Goal: Task Accomplishment & Management: Manage account settings

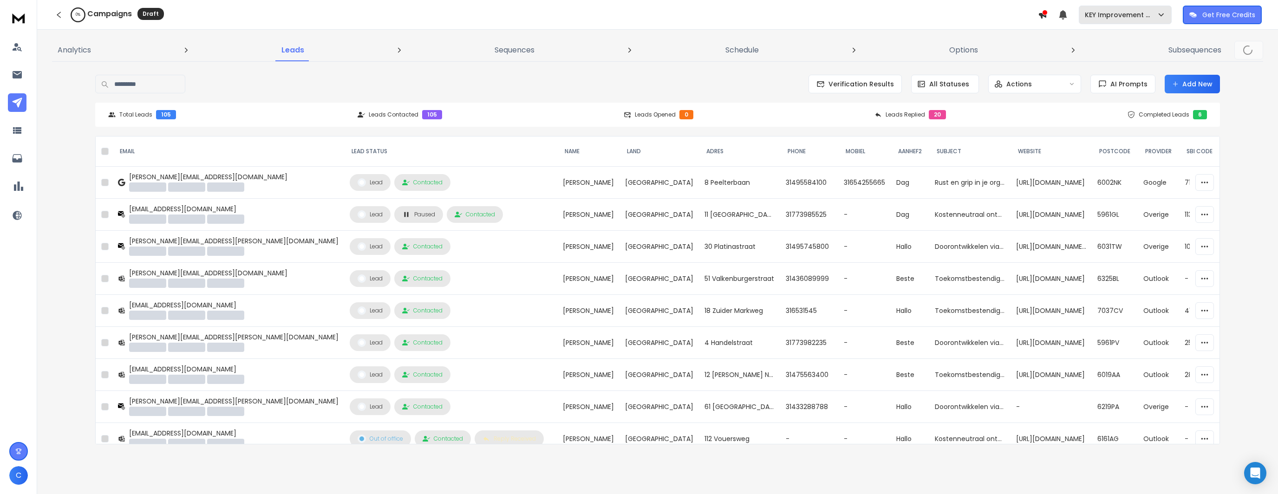
click at [1124, 15] on p "KEY Improvement B.V." at bounding box center [1121, 14] width 72 height 9
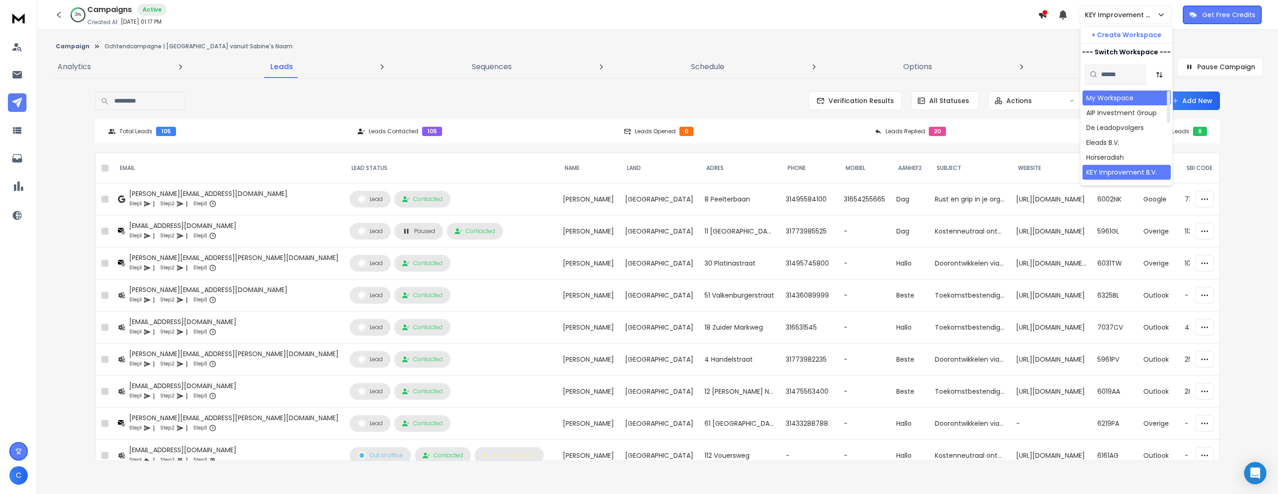
click at [1111, 96] on div "My Workspace" at bounding box center [1110, 97] width 47 height 9
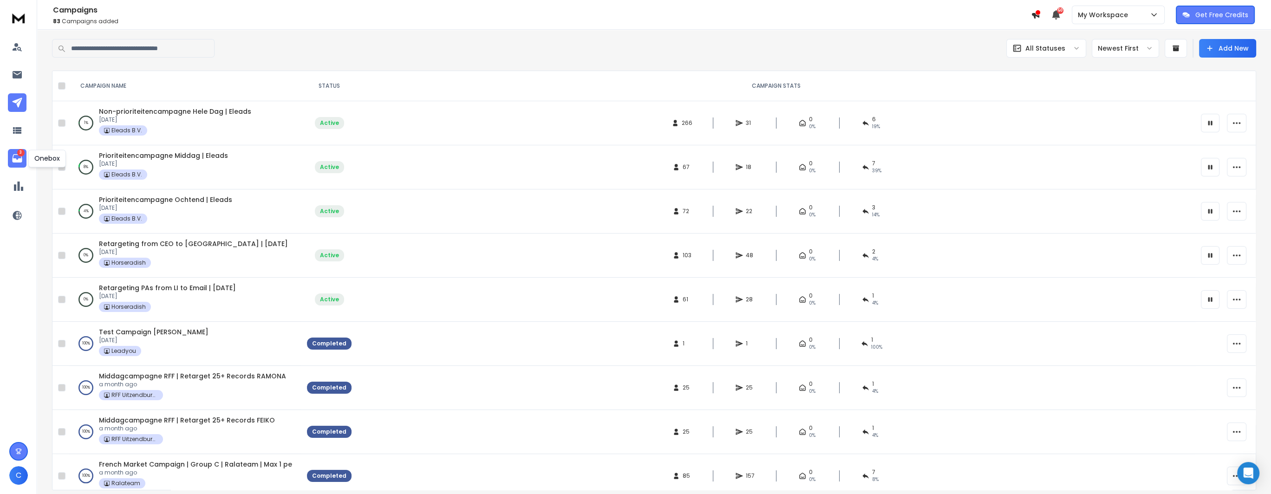
click at [12, 164] on icon at bounding box center [17, 158] width 11 height 11
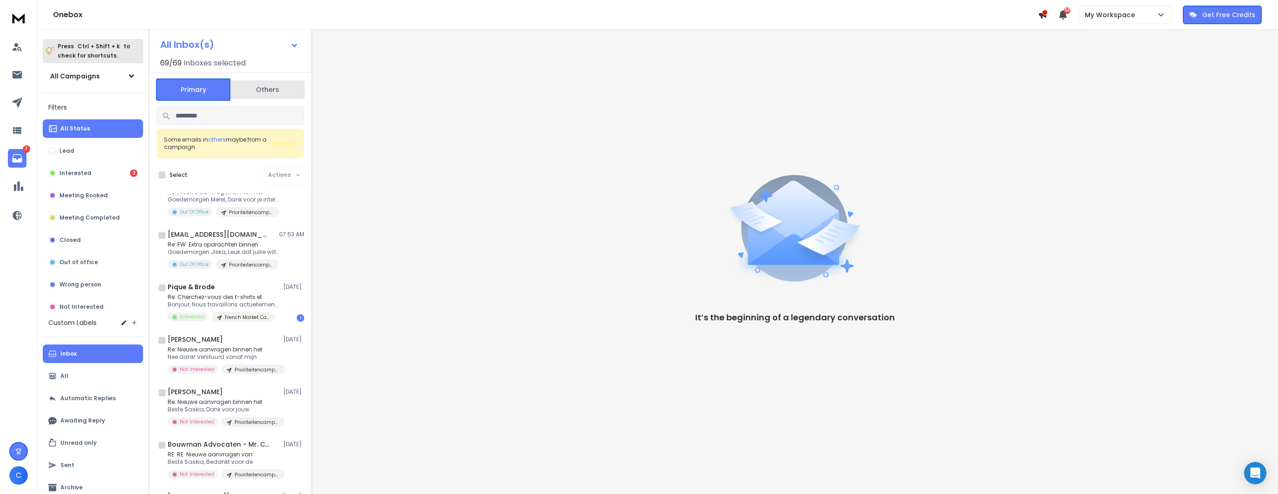
scroll to position [232, 0]
click at [224, 287] on div "Pique & Brode 11 Aug" at bounding box center [236, 288] width 137 height 9
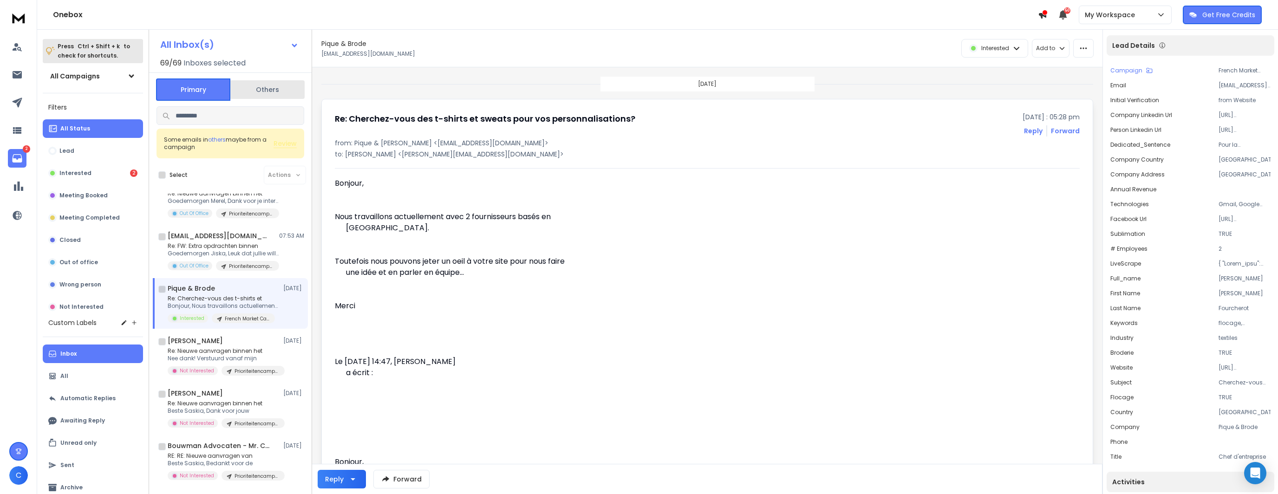
drag, startPoint x: 474, startPoint y: 217, endPoint x: 429, endPoint y: 219, distance: 45.1
click at [429, 219] on p "Nous travaillons actuellement avec 2 fournisseurs basés en France." at bounding box center [470, 222] width 271 height 22
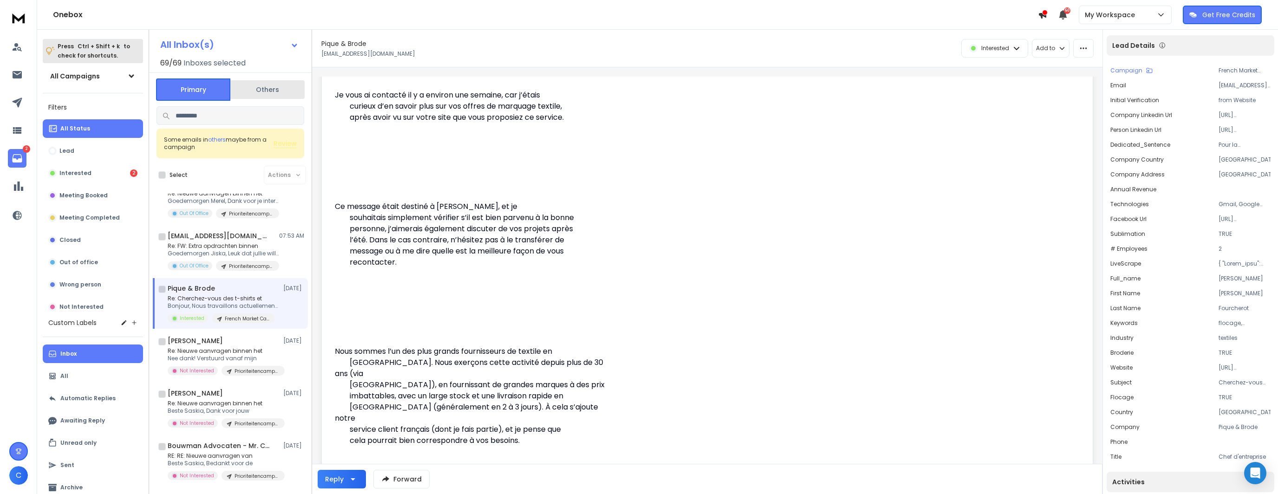
scroll to position [0, 0]
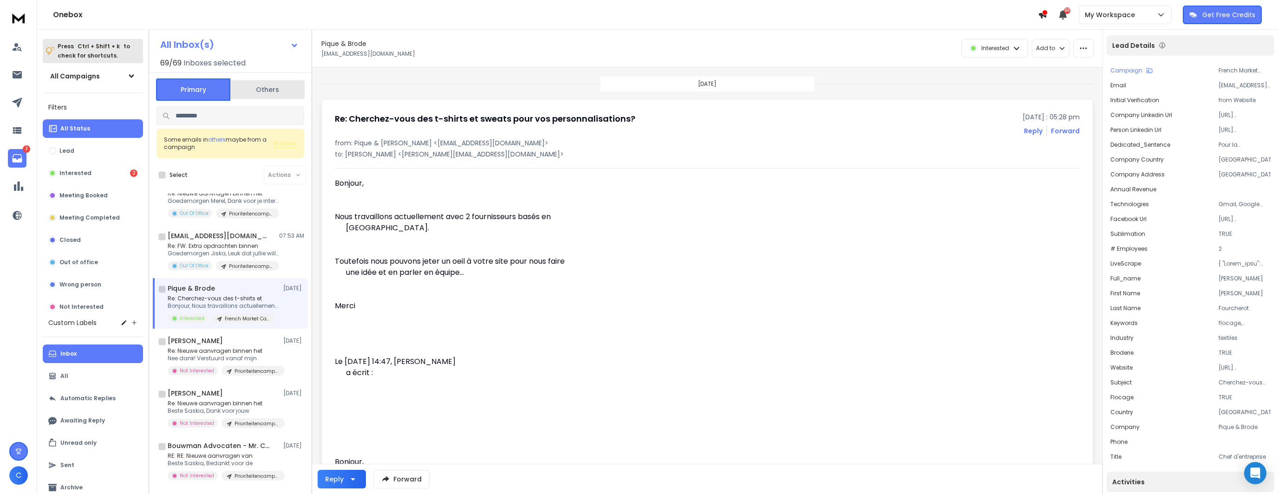
click at [512, 216] on p "Nous travaillons actuellement avec 2 fournisseurs basés en France." at bounding box center [470, 222] width 271 height 22
click at [362, 140] on p "from: Pique & Brode <contact@piquebrode.fr>" at bounding box center [707, 142] width 745 height 9
copy p "Pique"
drag, startPoint x: 398, startPoint y: 140, endPoint x: 353, endPoint y: 144, distance: 45.2
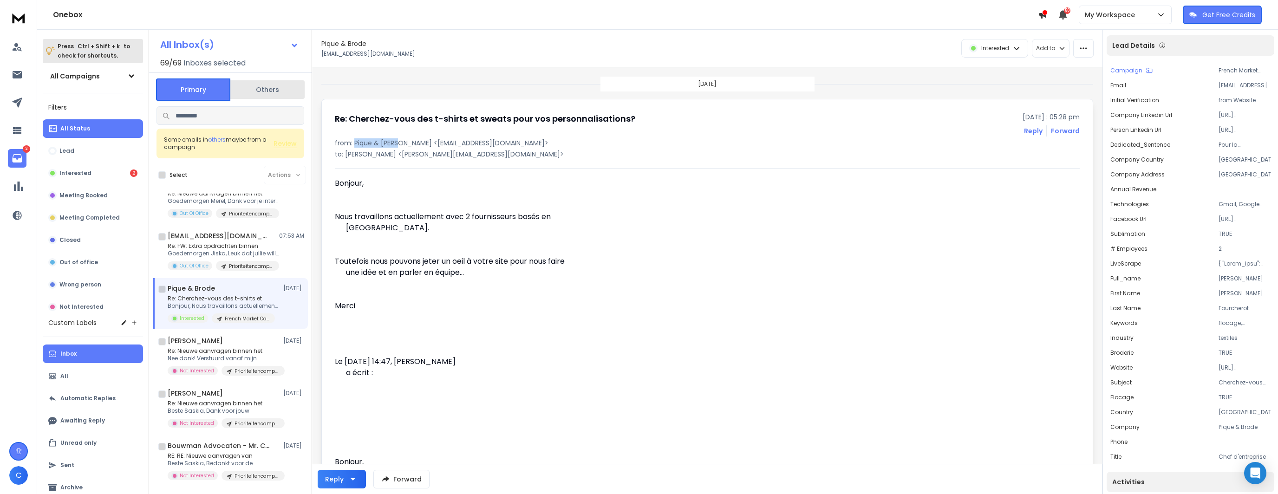
click at [353, 144] on p "from: Pique & Brode <contact@piquebrode.fr>" at bounding box center [707, 142] width 745 height 9
copy p "Pique & Brode"
click at [228, 296] on p "Re: Cherchez-vous des t-shirts et" at bounding box center [223, 298] width 111 height 7
click at [1083, 46] on icon "button" at bounding box center [1084, 48] width 8 height 8
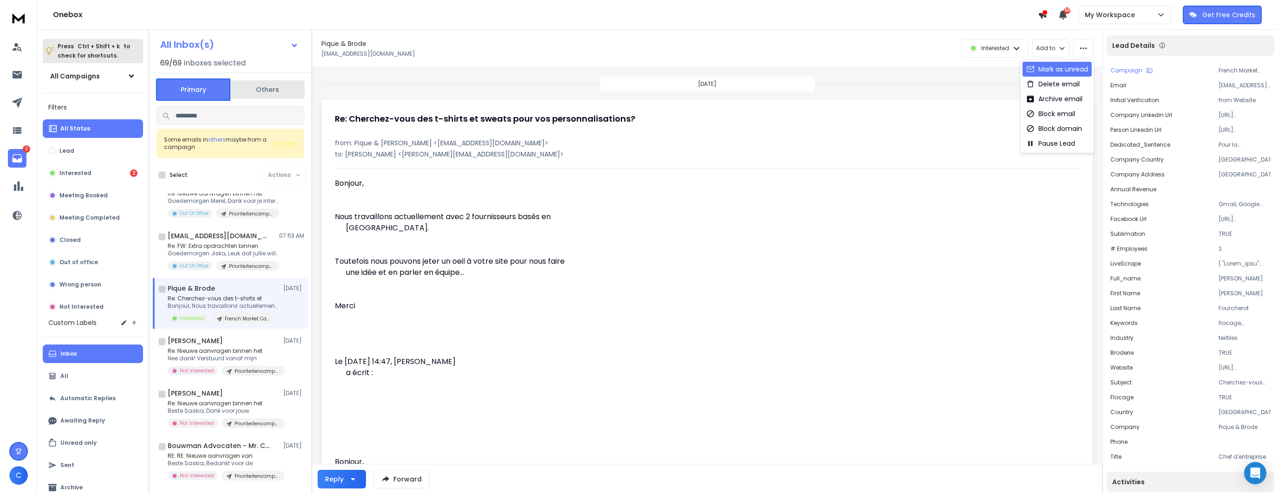
click at [1074, 66] on div "Mark as unread" at bounding box center [1058, 69] width 62 height 9
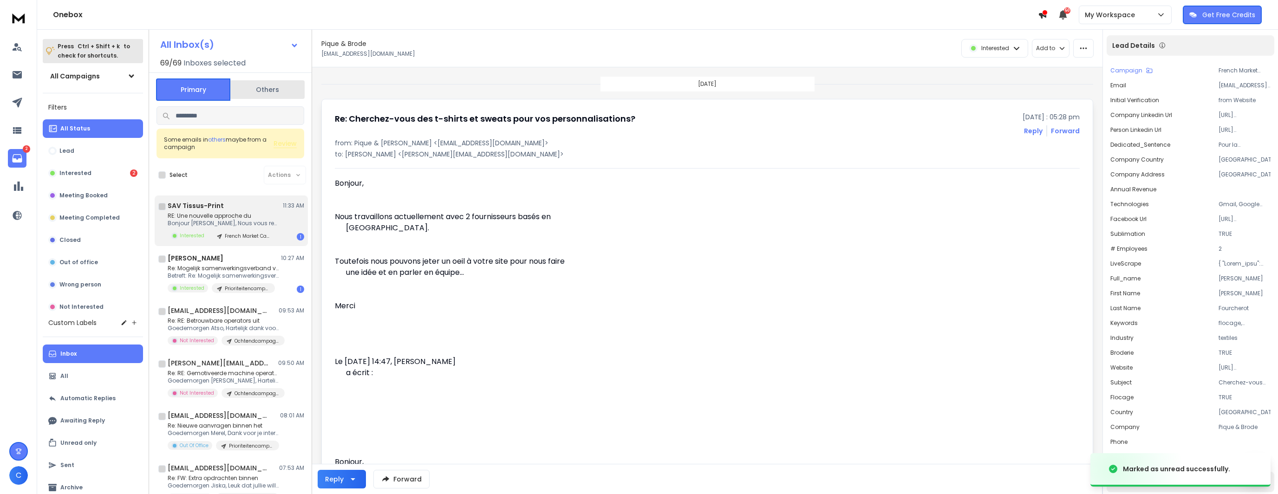
click at [247, 220] on p "Bonjour Guillaume, Nous vous remercions" at bounding box center [223, 223] width 111 height 7
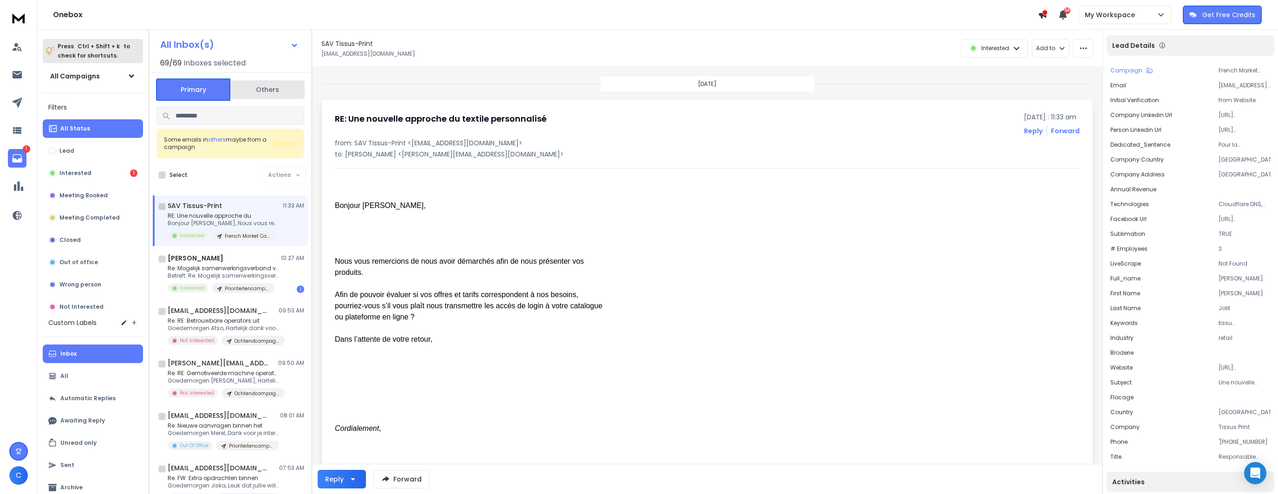
click at [268, 215] on p "RE: Une nouvelle approche du" at bounding box center [223, 215] width 111 height 7
drag, startPoint x: 390, startPoint y: 45, endPoint x: 321, endPoint y: 43, distance: 68.8
click at [321, 43] on div "SAV Tissus-Print SAV Tissus-Print contact@tissus-print.com" at bounding box center [512, 48] width 383 height 19
click at [318, 36] on div "SAV Tissus-Print SAV Tissus-Print contact@tissus-print.com Interested Add to In…" at bounding box center [707, 49] width 791 height 38
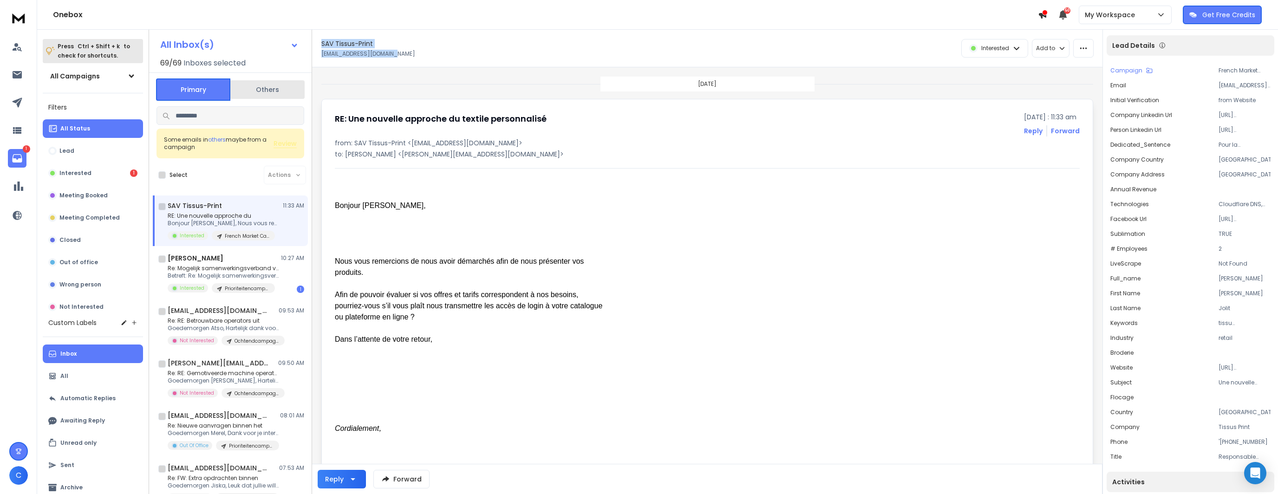
click at [320, 33] on div "SAV Tissus-Print SAV Tissus-Print contact@tissus-print.com Interested Add to In…" at bounding box center [707, 49] width 791 height 38
drag, startPoint x: 320, startPoint y: 34, endPoint x: 377, endPoint y: 38, distance: 57.3
click at [377, 38] on div "SAV Tissus-Print SAV Tissus-Print contact@tissus-print.com Interested Add to In…" at bounding box center [707, 49] width 791 height 38
copy h1 "SAV Tissus-Print"
click at [225, 223] on p "Bonjour Guillaume, Nous vous remercions" at bounding box center [223, 223] width 111 height 7
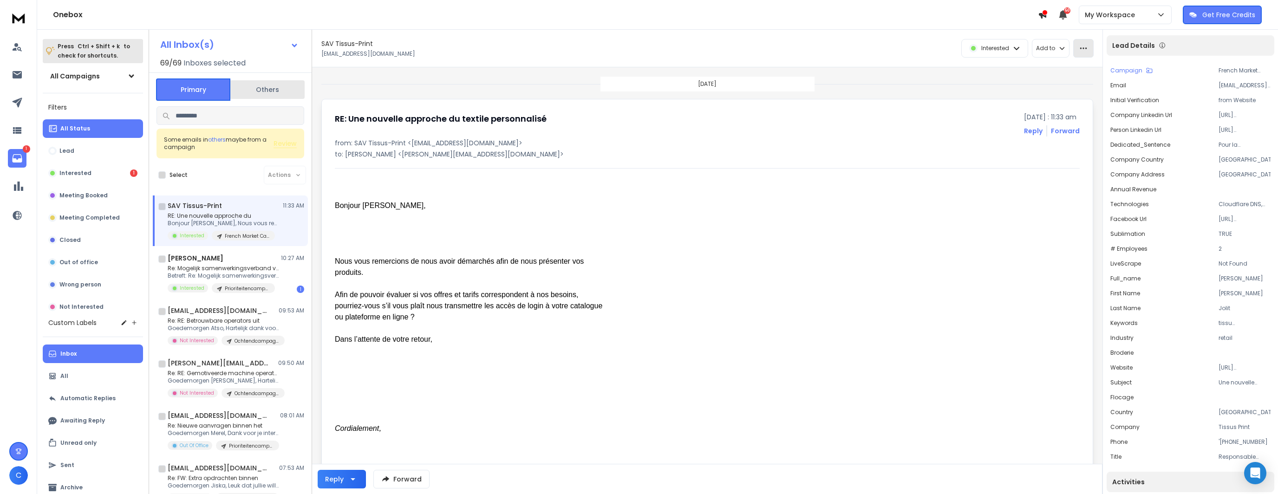
click at [1081, 52] on icon "button" at bounding box center [1084, 48] width 8 height 8
click at [1083, 67] on div "Mark as unread" at bounding box center [1058, 69] width 62 height 9
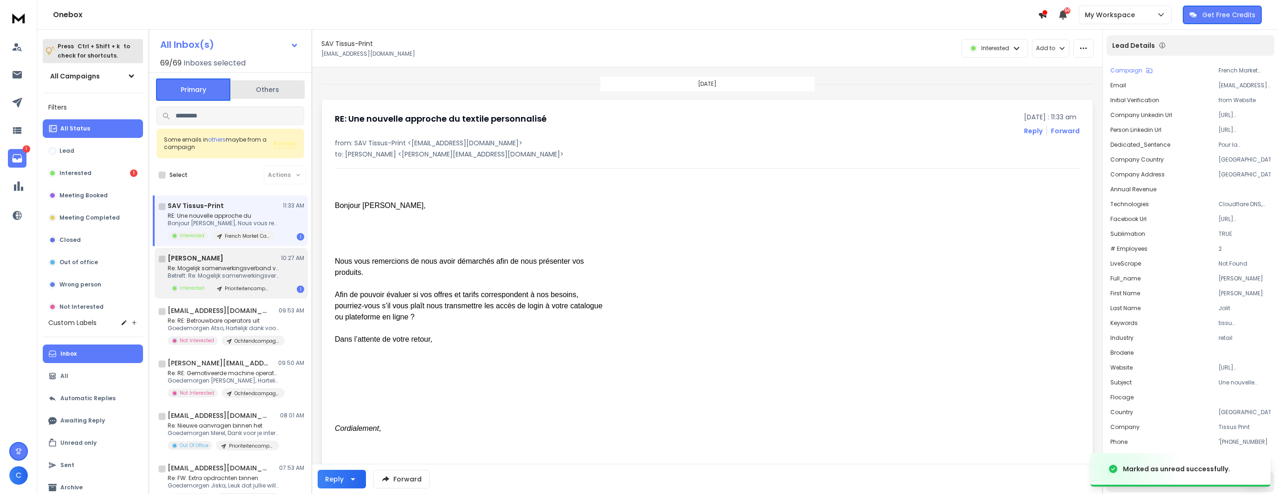
click at [235, 267] on p "Re: Mogelijk samenwerkingsverband voor civiel" at bounding box center [223, 268] width 111 height 7
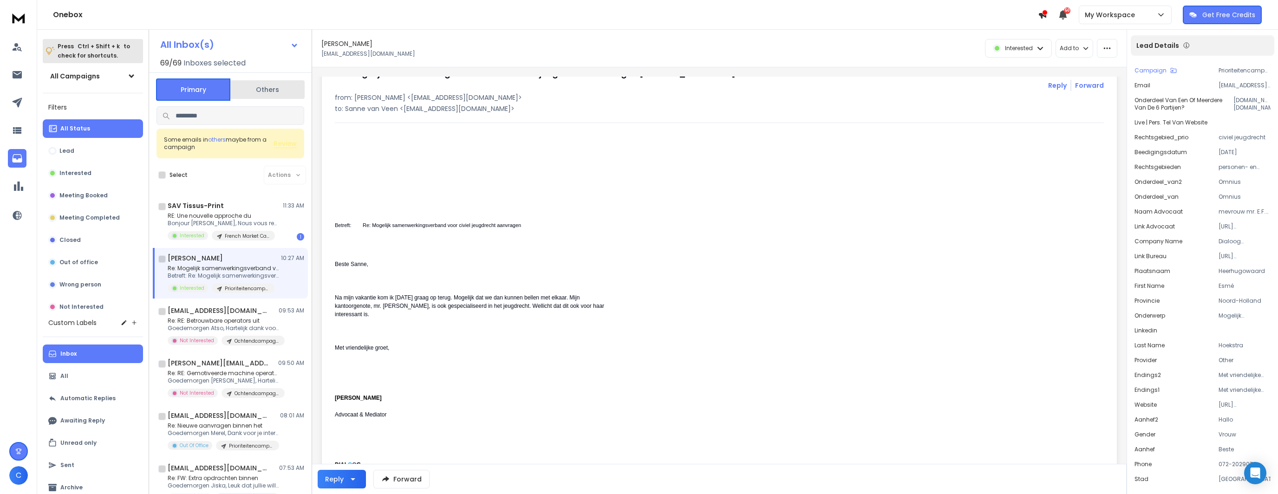
scroll to position [46, 0]
click at [1104, 47] on icon "button" at bounding box center [1107, 48] width 8 height 8
click at [1076, 65] on div "Mark as unread" at bounding box center [1078, 69] width 62 height 9
